Goal: Information Seeking & Learning: Learn about a topic

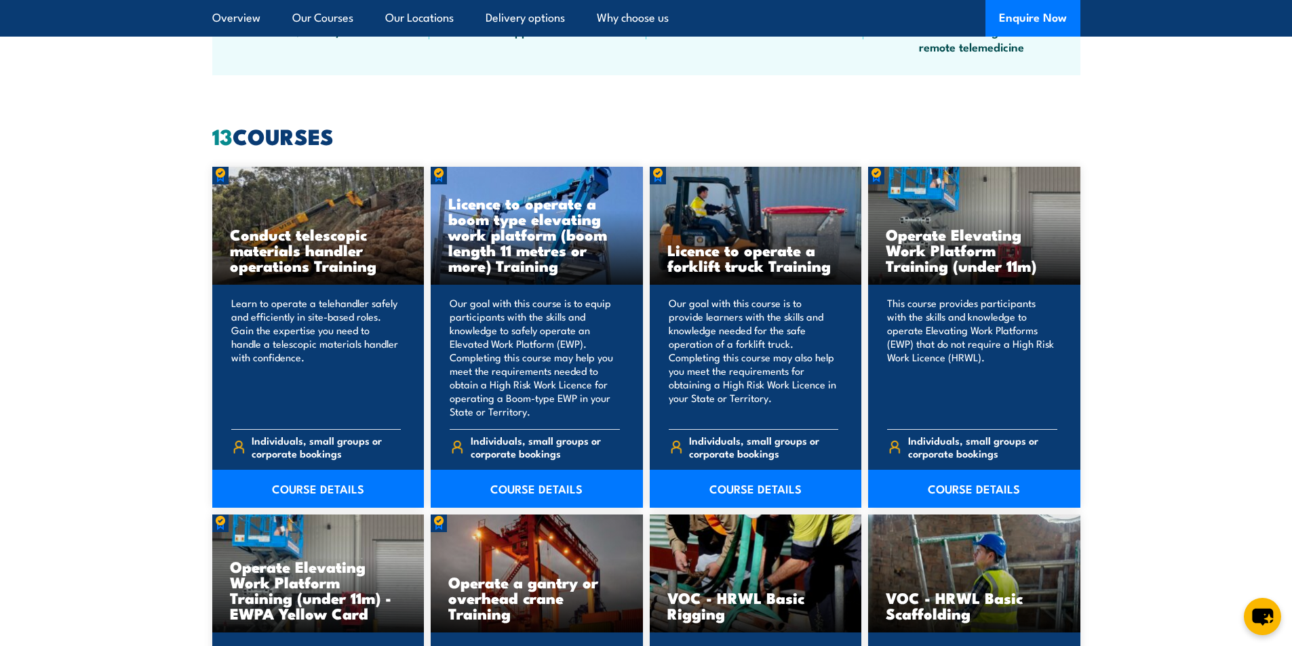
scroll to position [1018, 0]
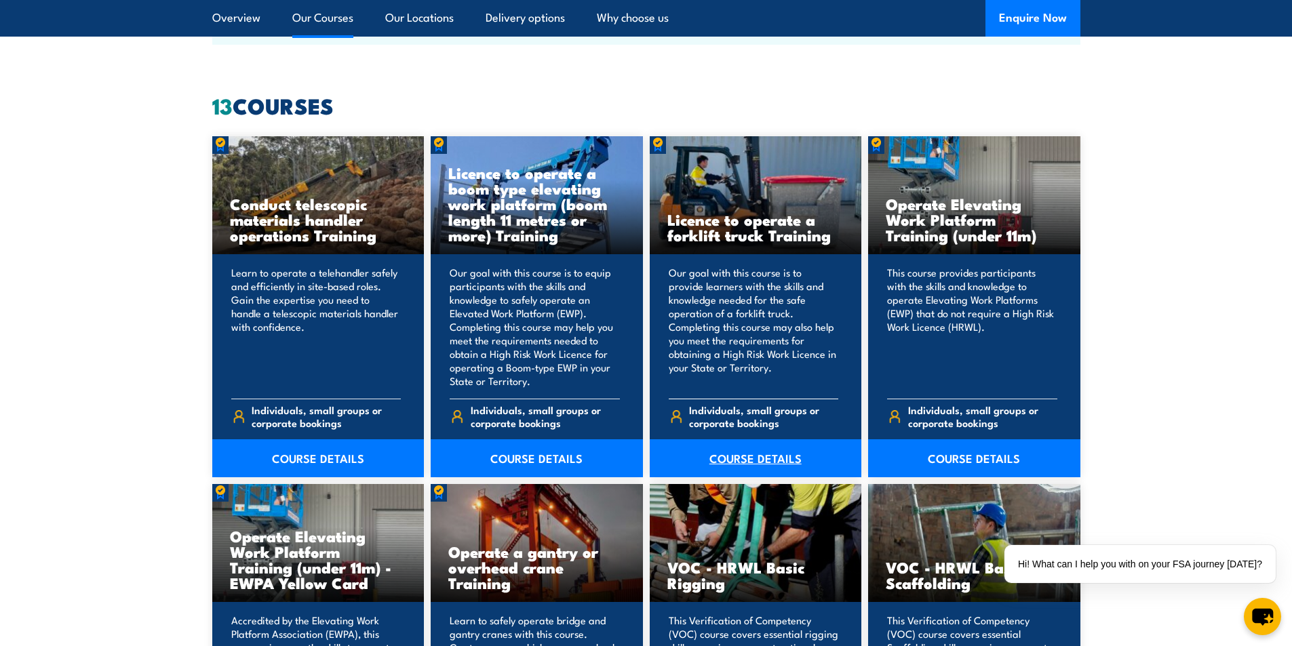
click at [745, 457] on link "COURSE DETAILS" at bounding box center [756, 459] width 212 height 38
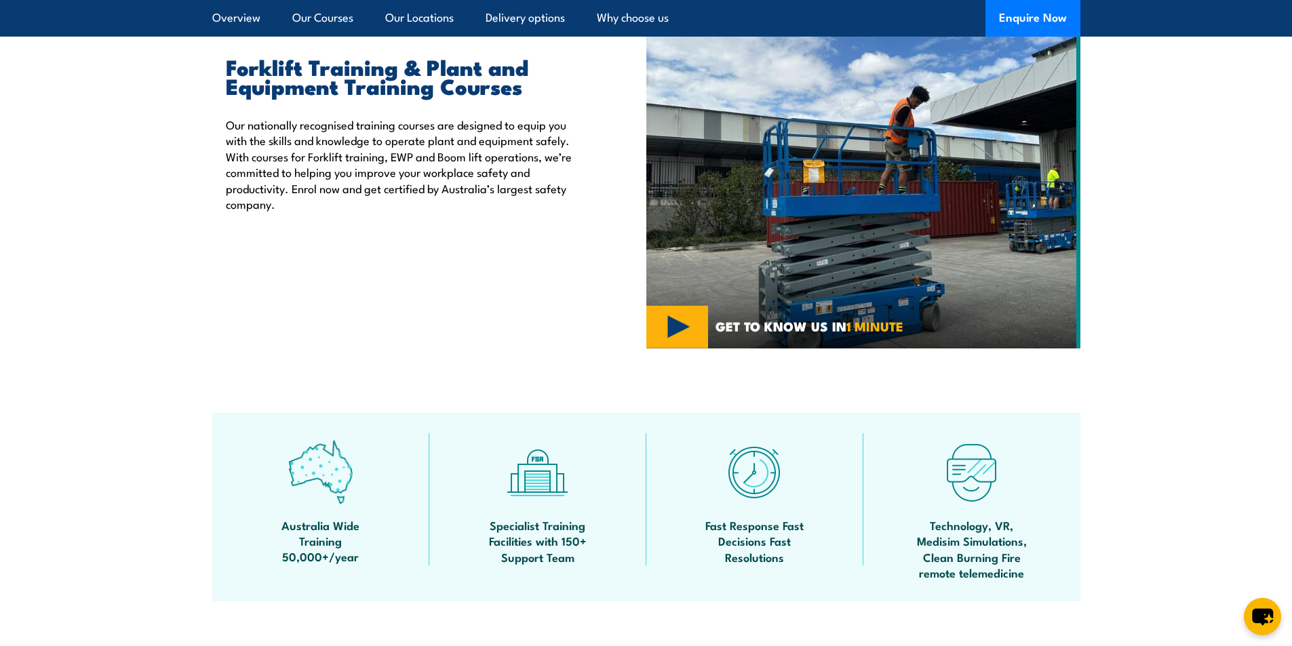
scroll to position [271, 0]
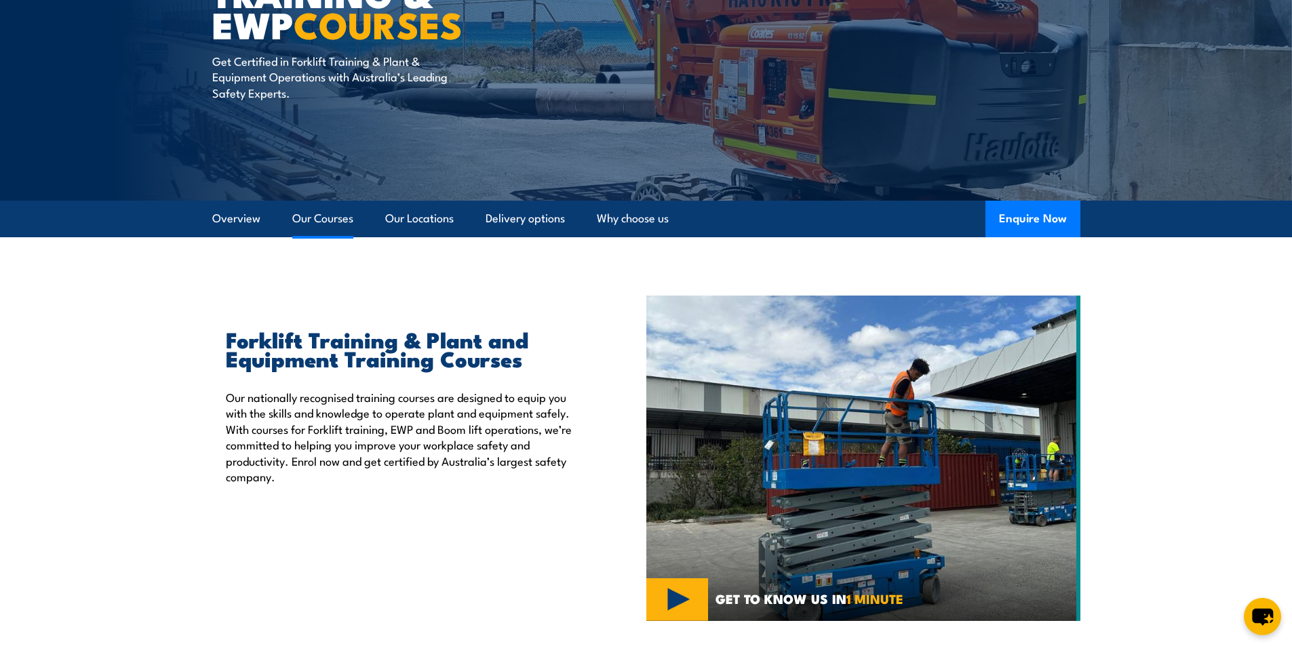
click at [322, 219] on link "Our Courses" at bounding box center [322, 219] width 61 height 36
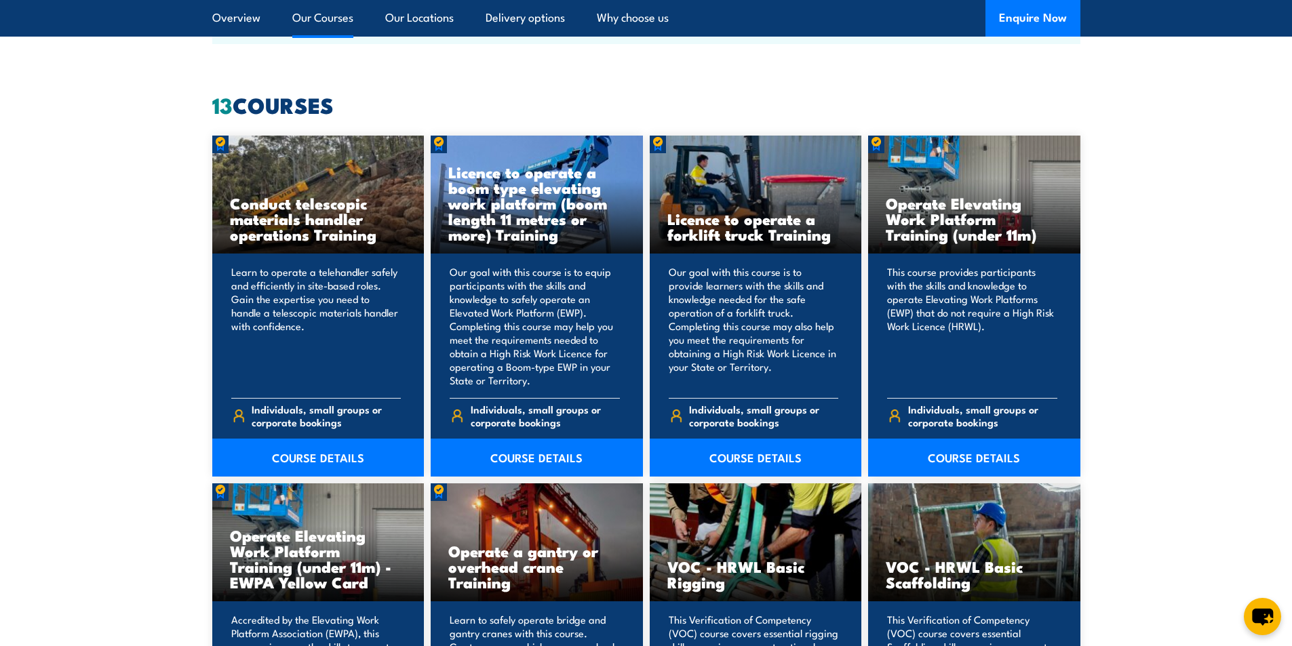
scroll to position [1112, 0]
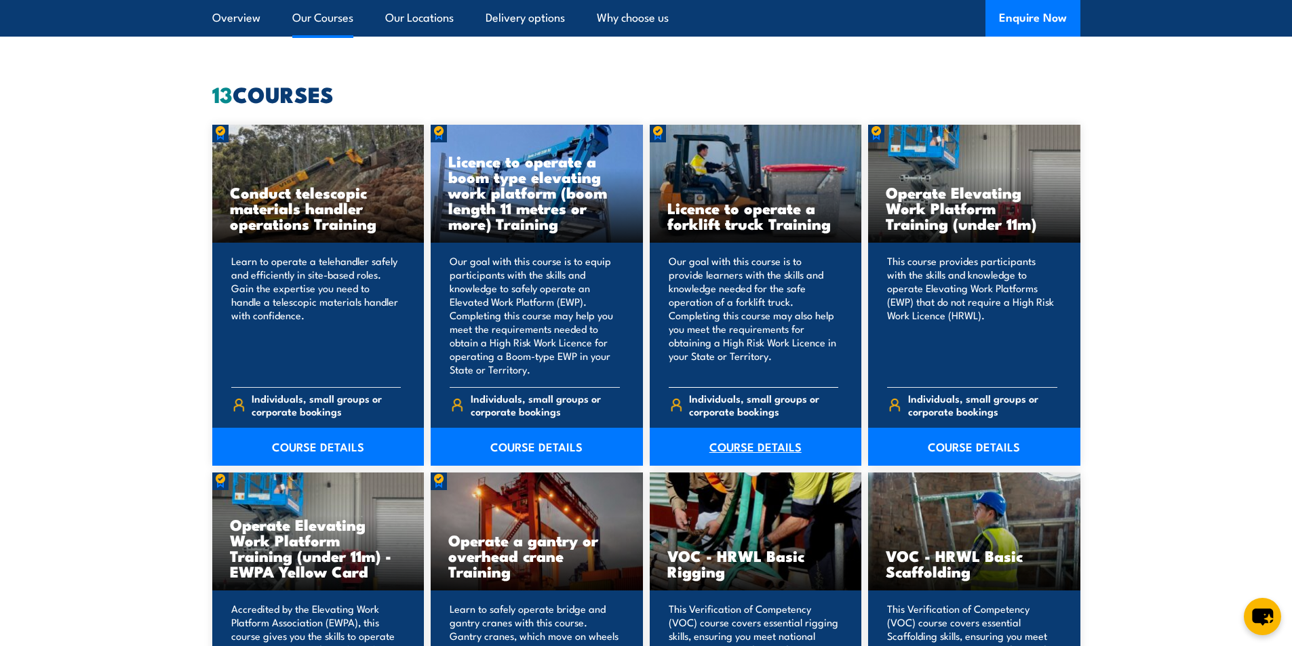
click at [748, 446] on link "COURSE DETAILS" at bounding box center [756, 447] width 212 height 38
click at [1000, 446] on link "COURSE DETAILS" at bounding box center [974, 447] width 212 height 38
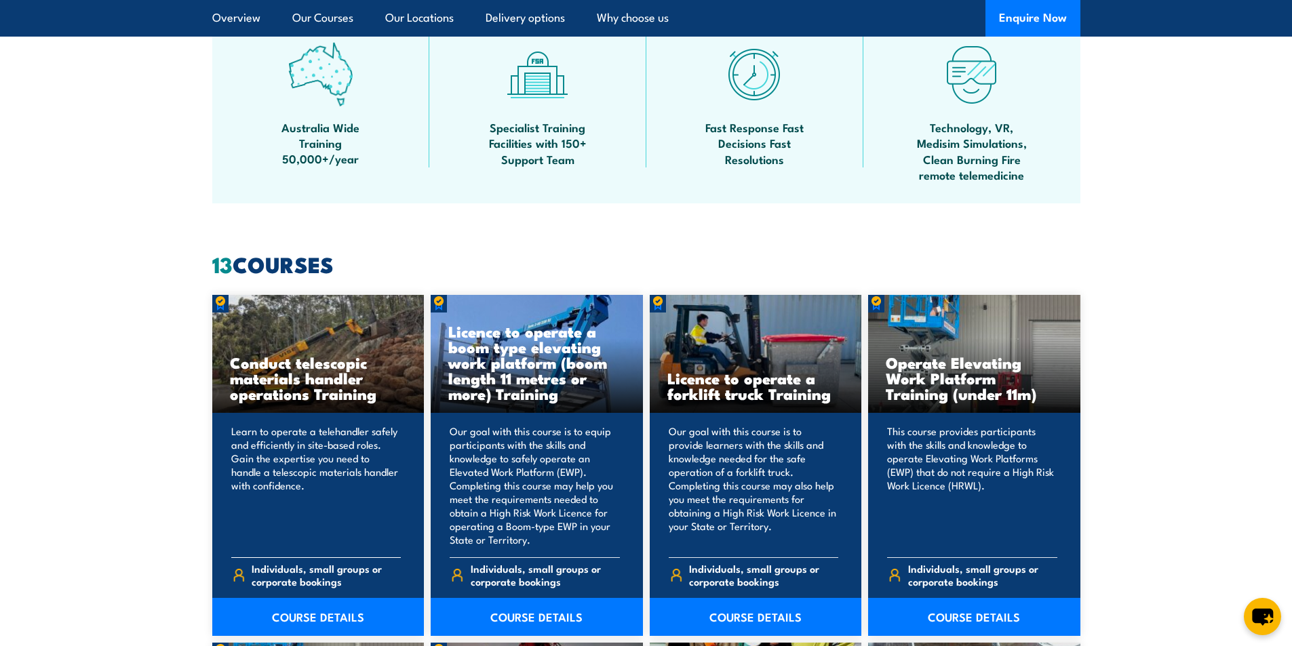
scroll to position [826, 0]
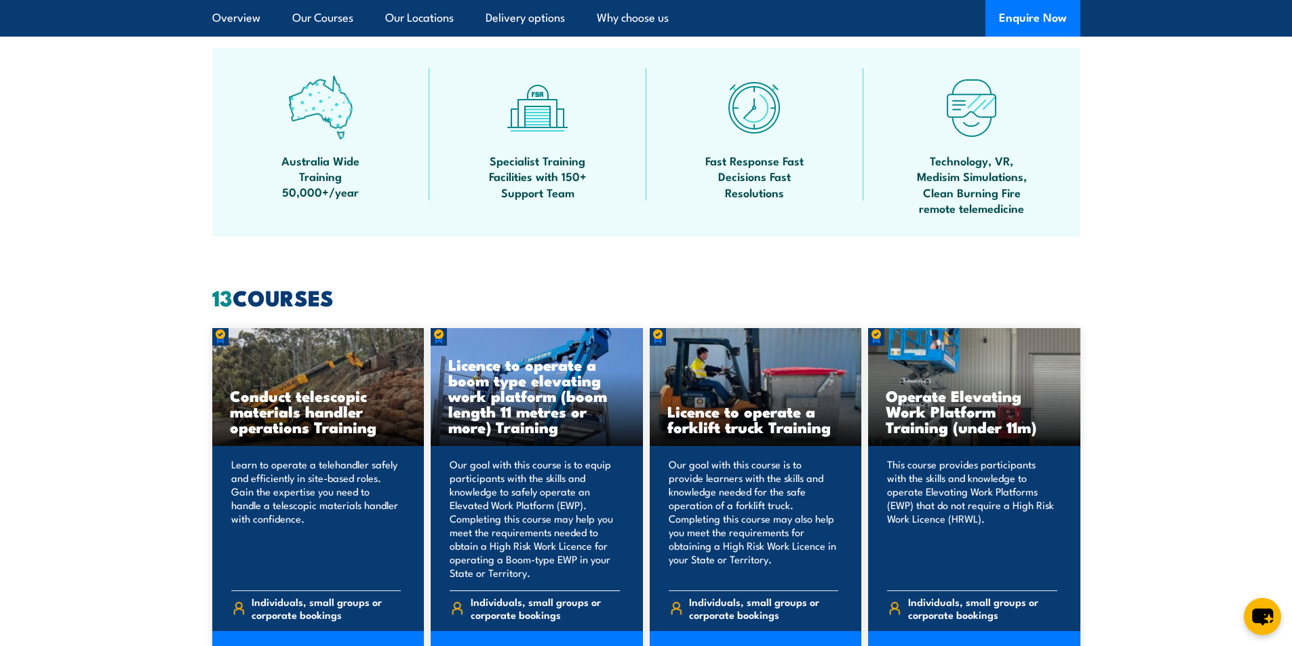
click at [501, 391] on h3 "Licence to operate a boom type elevating work platform (boom length 11 metres o…" at bounding box center [536, 396] width 177 height 78
click at [724, 421] on h3 "Licence to operate a forklift truck Training" at bounding box center [755, 419] width 177 height 31
click at [710, 532] on p "Our goal with this course is to provide learners with the skills and knowledge …" at bounding box center [754, 519] width 170 height 122
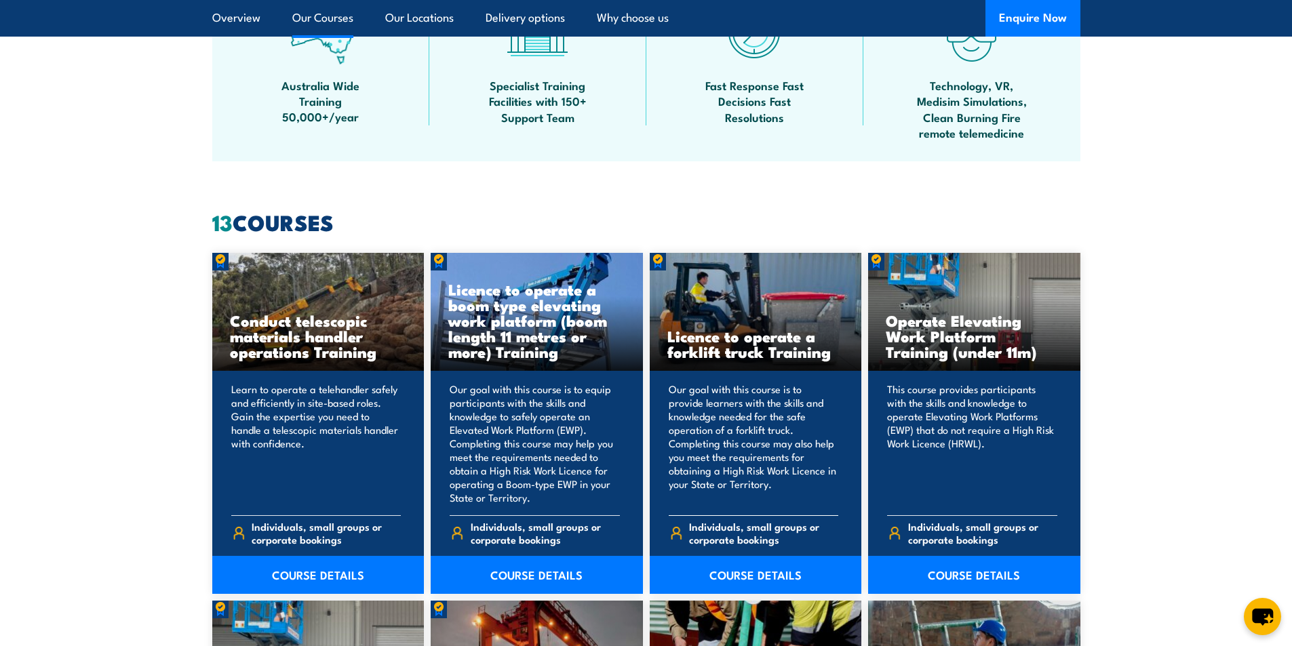
scroll to position [1029, 0]
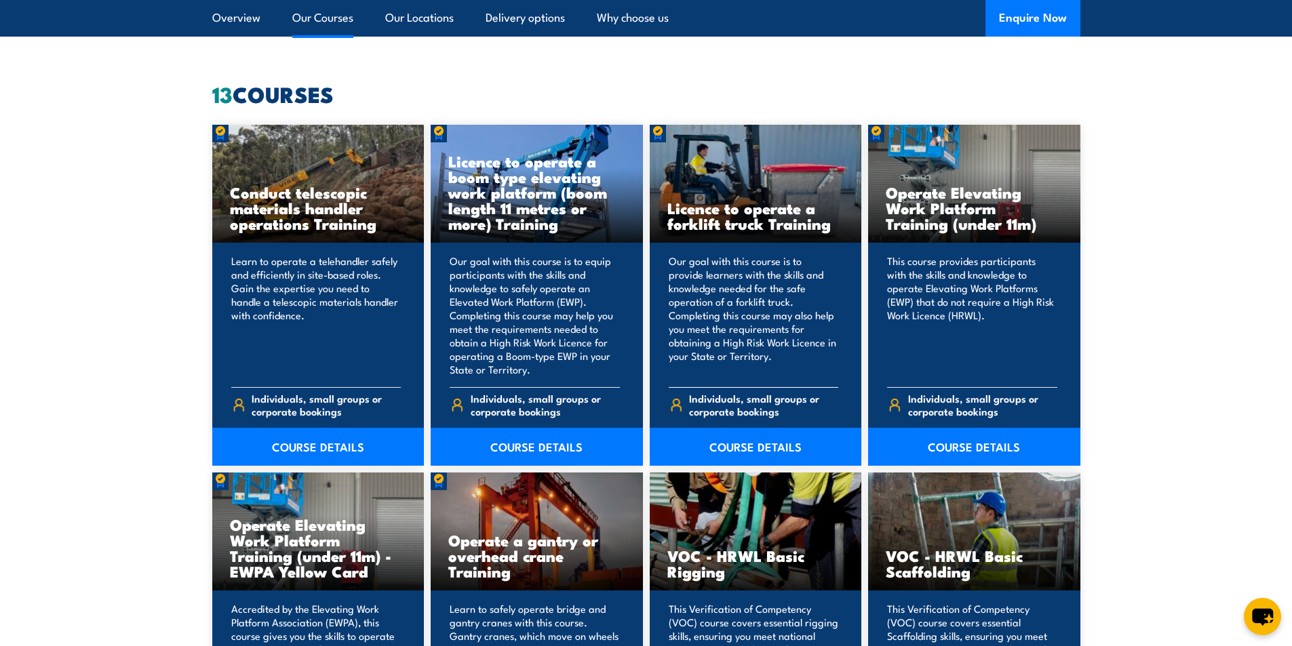
click at [754, 401] on span "Individuals, small groups or corporate bookings" at bounding box center [763, 405] width 149 height 26
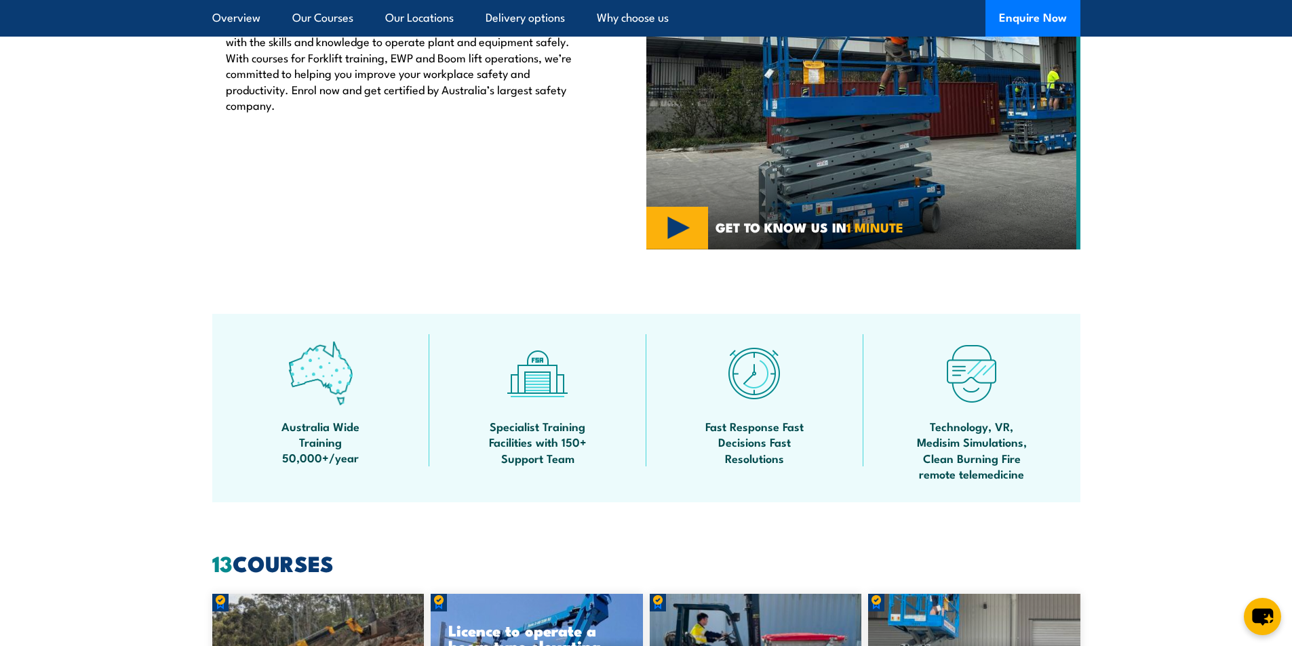
scroll to position [486, 0]
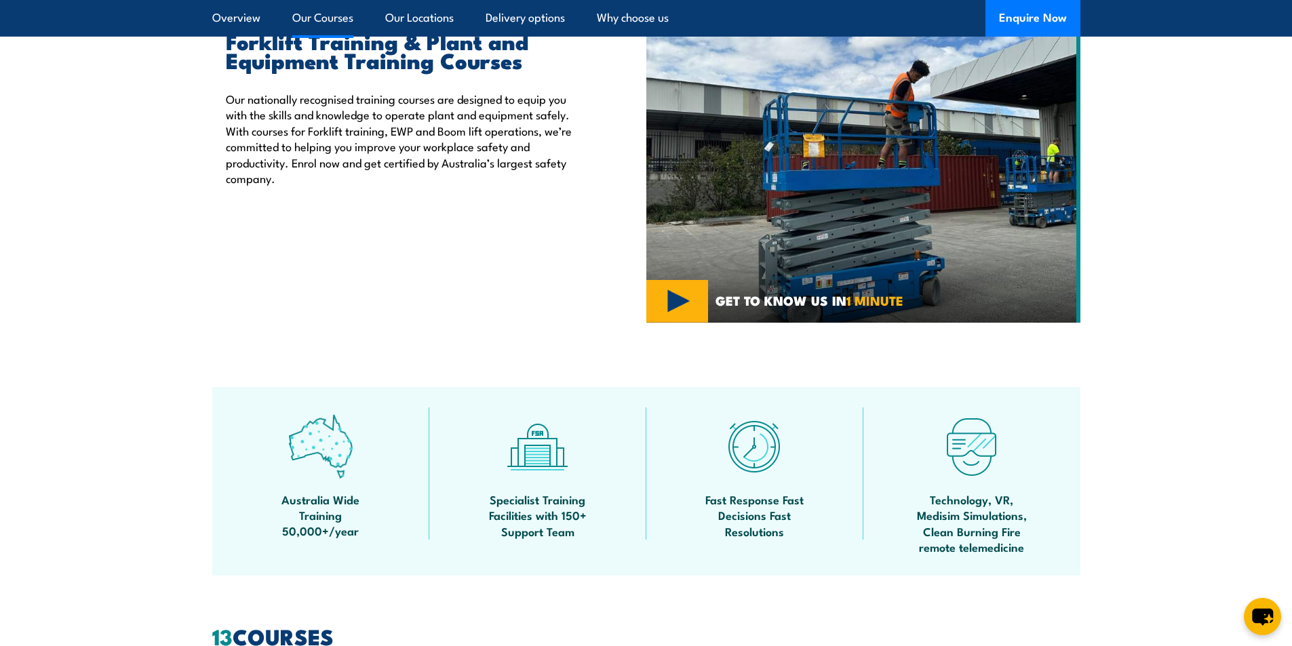
click at [332, 18] on link "Our Courses" at bounding box center [322, 18] width 61 height 36
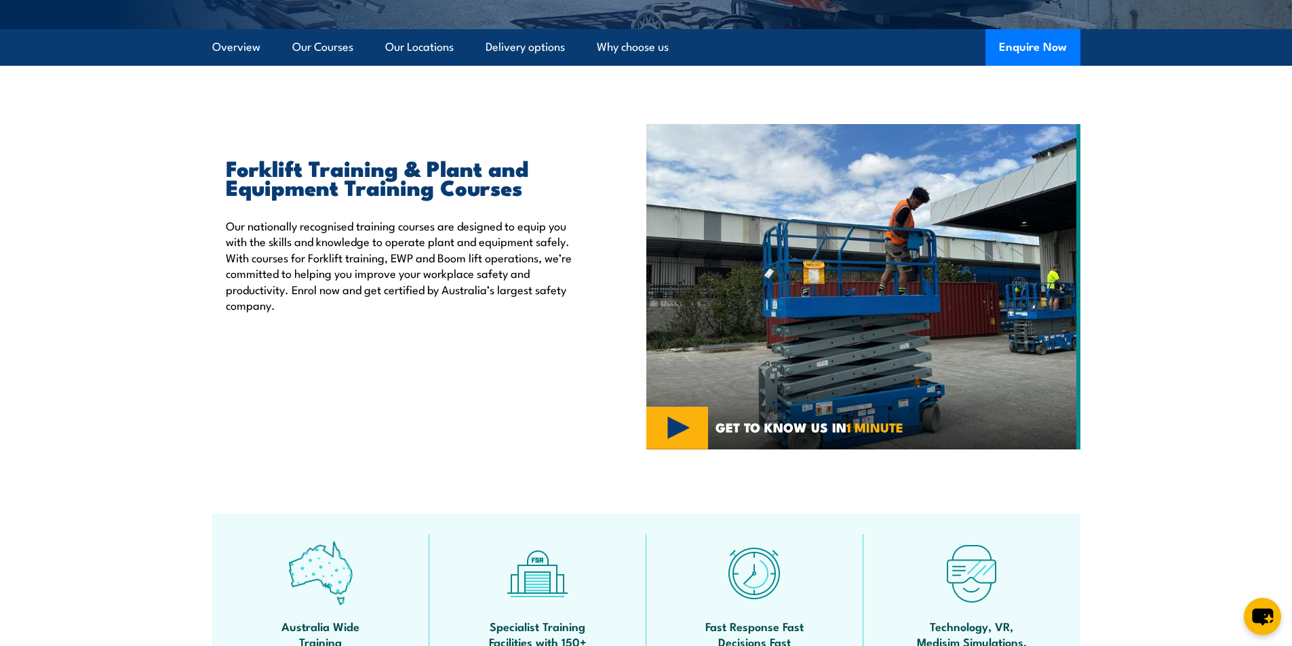
scroll to position [355, 0]
